Goal: Information Seeking & Learning: Understand process/instructions

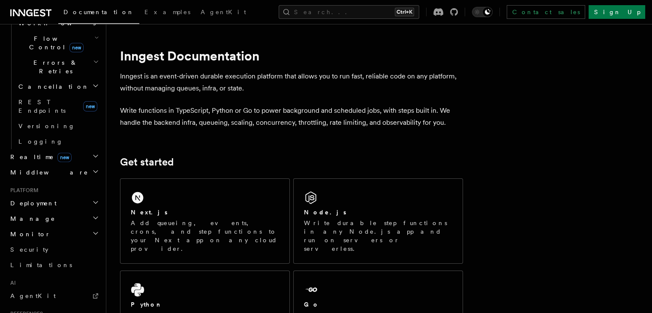
scroll to position [390, 0]
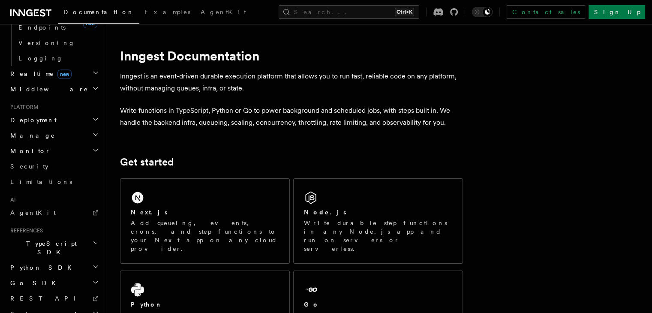
click at [92, 279] on icon "button" at bounding box center [95, 282] width 7 height 7
click at [92, 263] on icon "button" at bounding box center [95, 266] width 7 height 7
click at [91, 236] on h2 "TypeScript SDK" at bounding box center [54, 248] width 94 height 24
click at [88, 260] on h2 "Python SDK" at bounding box center [54, 267] width 94 height 15
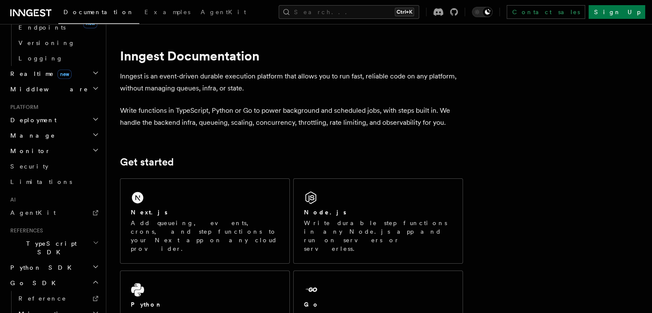
click at [88, 275] on h2 "Go SDK" at bounding box center [54, 282] width 94 height 15
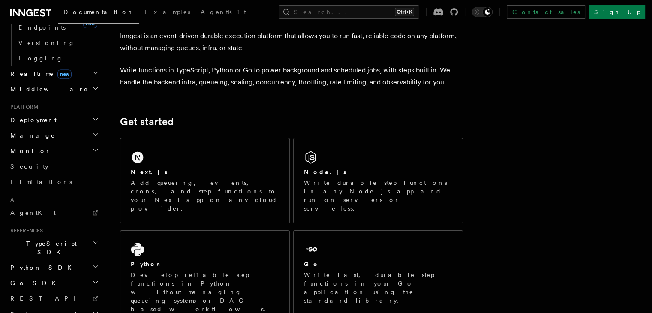
scroll to position [0, 0]
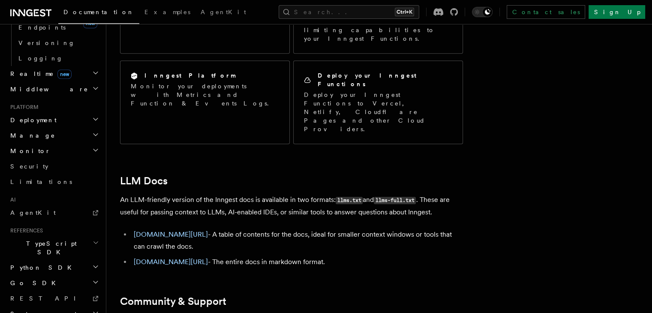
scroll to position [781, 0]
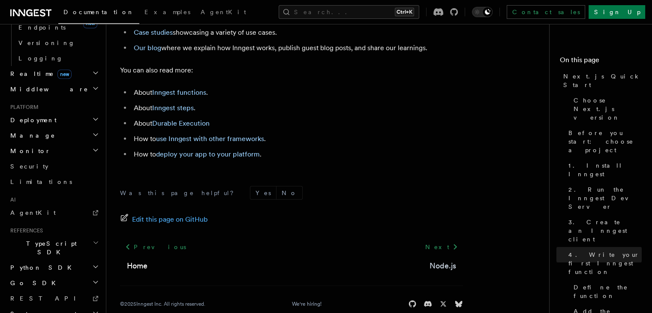
scroll to position [5469, 0]
